Goal: Find specific page/section: Find specific page/section

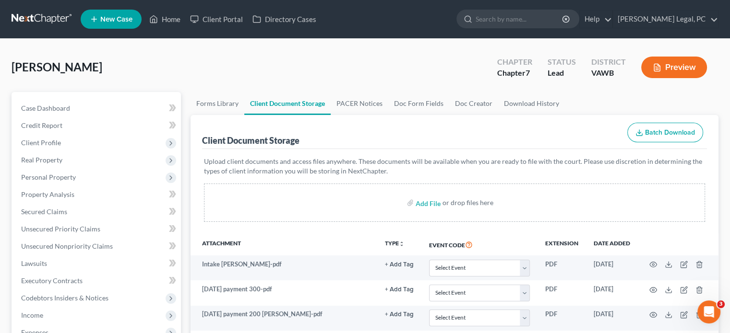
click at [35, 17] on link at bounding box center [42, 19] width 61 height 17
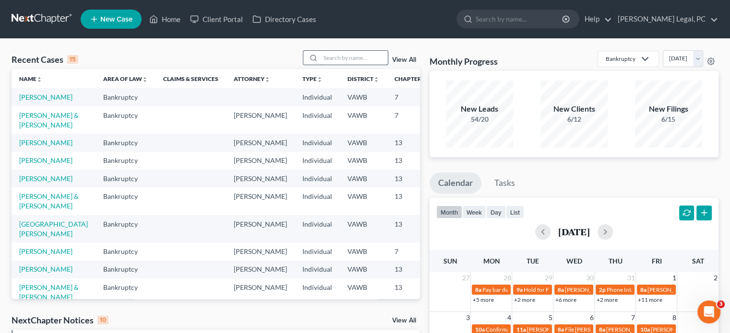
click at [321, 60] on input "search" at bounding box center [353, 58] width 67 height 14
type input "warren"
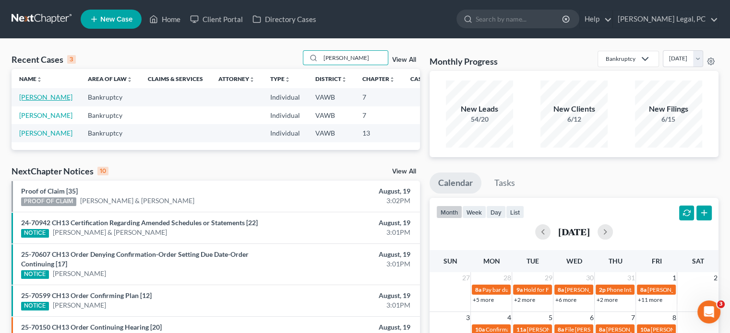
click at [29, 97] on link "Warren, Melissa" at bounding box center [45, 97] width 53 height 8
